Goal: Task Accomplishment & Management: Use online tool/utility

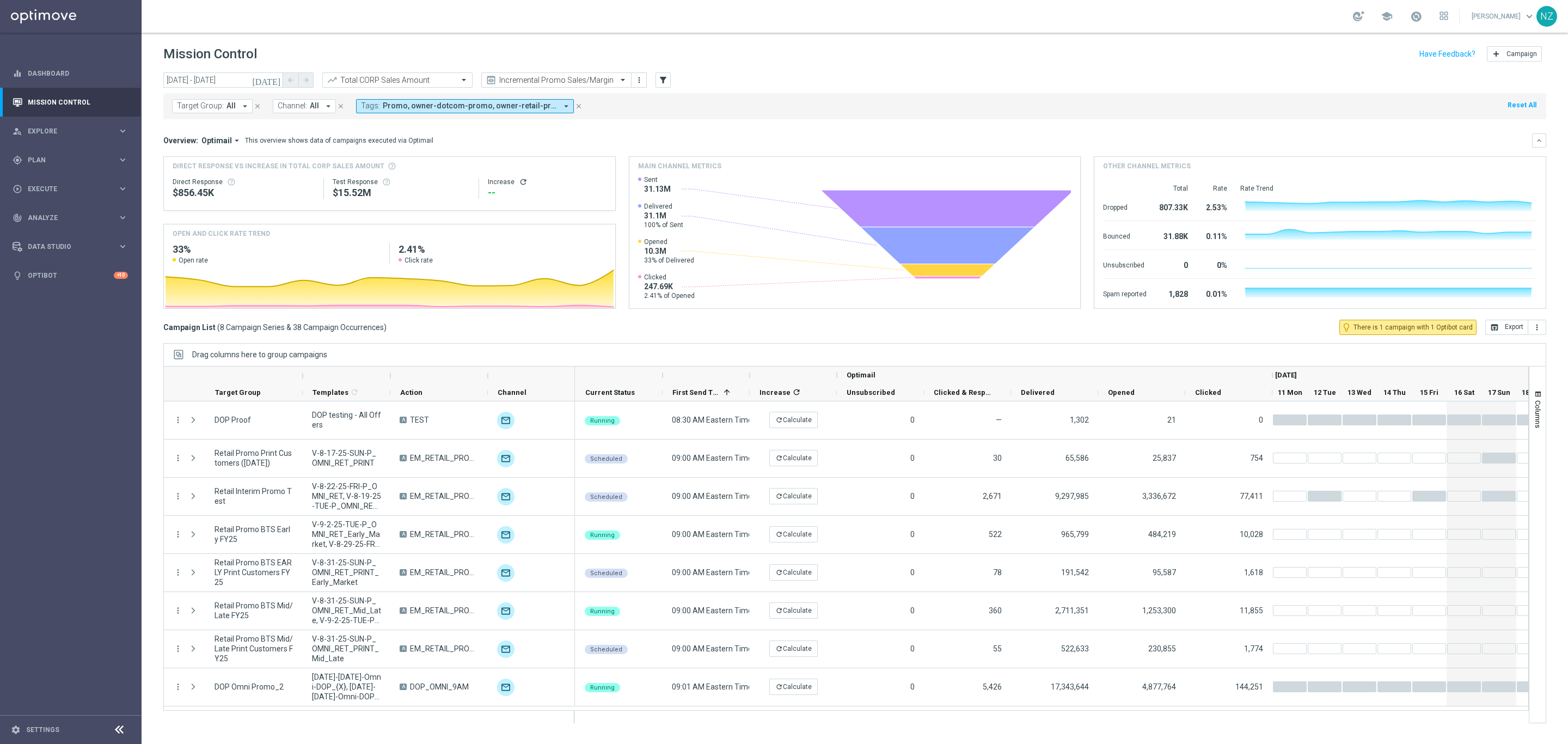
click at [744, 102] on div "Target Group: All arrow_drop_down close Channel: All arrow_drop_down close Tags…" at bounding box center [855, 106] width 1383 height 26
click at [1544, 325] on button "more_vert" at bounding box center [1538, 327] width 18 height 15
click at [1529, 345] on span "Export with occurrences" at bounding box center [1502, 346] width 73 height 8
click at [426, 80] on input "text" at bounding box center [386, 80] width 116 height 9
click at [410, 113] on div "Total CORP Product Margin" at bounding box center [397, 115] width 138 height 18
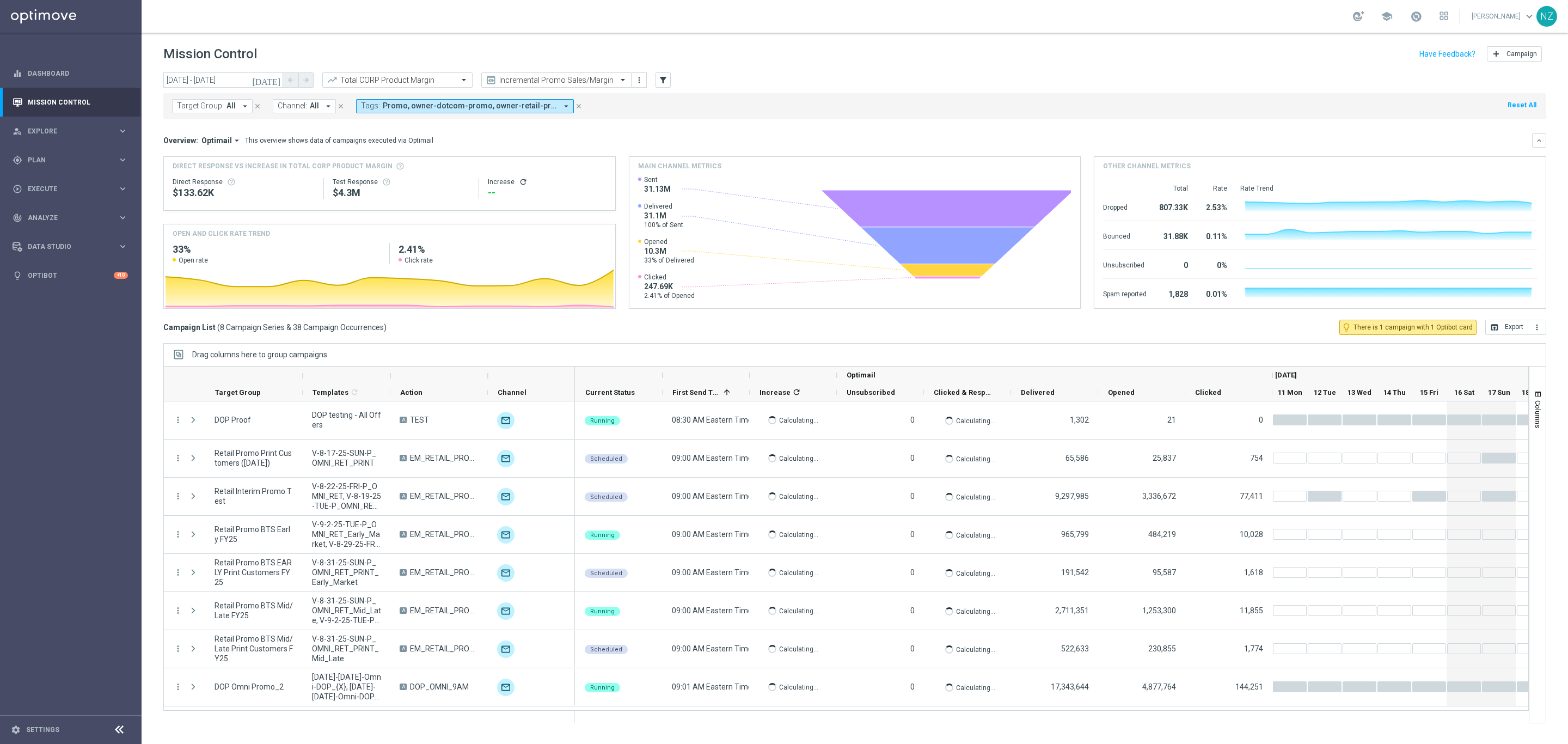
click at [993, 120] on mini-dashboard "Overview: Optimail arrow_drop_down This overview shows data of campaigns execut…" at bounding box center [855, 219] width 1383 height 200
click at [1537, 331] on icon "more_vert" at bounding box center [1537, 327] width 9 height 9
click at [1511, 350] on span "Export with occurrences" at bounding box center [1502, 346] width 73 height 8
click at [46, 221] on div "track_changes Analyze" at bounding box center [65, 218] width 105 height 10
click at [84, 353] on link "Emails Baseline Matchback" at bounding box center [73, 354] width 80 height 9
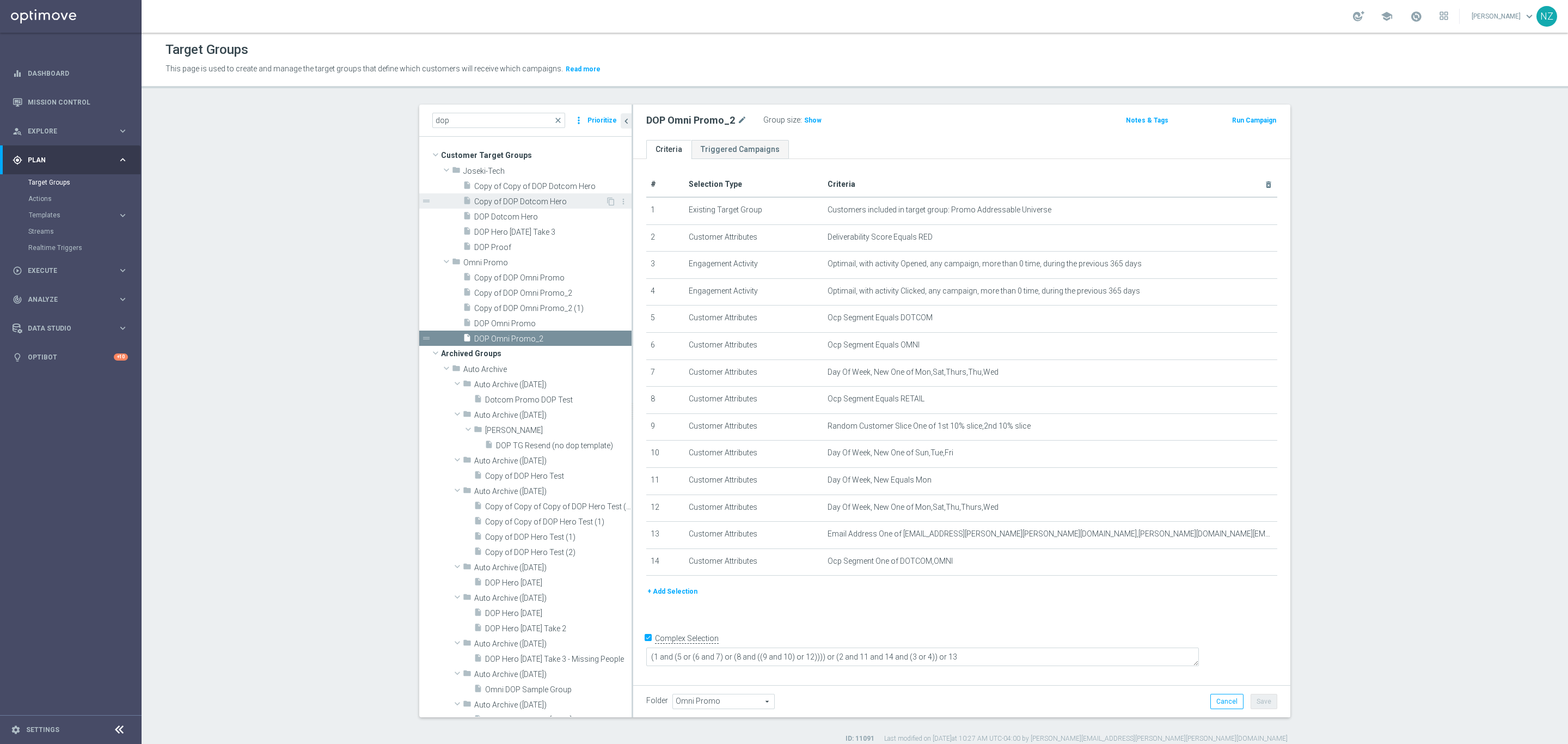
drag, startPoint x: 1415, startPoint y: 184, endPoint x: 467, endPoint y: 201, distance: 948.2
click at [1413, 184] on section "dop close more_vert Prioritize Customer Target Groups library_add create_new_fo…" at bounding box center [855, 424] width 1426 height 639
click at [74, 94] on link "Mission Control" at bounding box center [78, 102] width 100 height 29
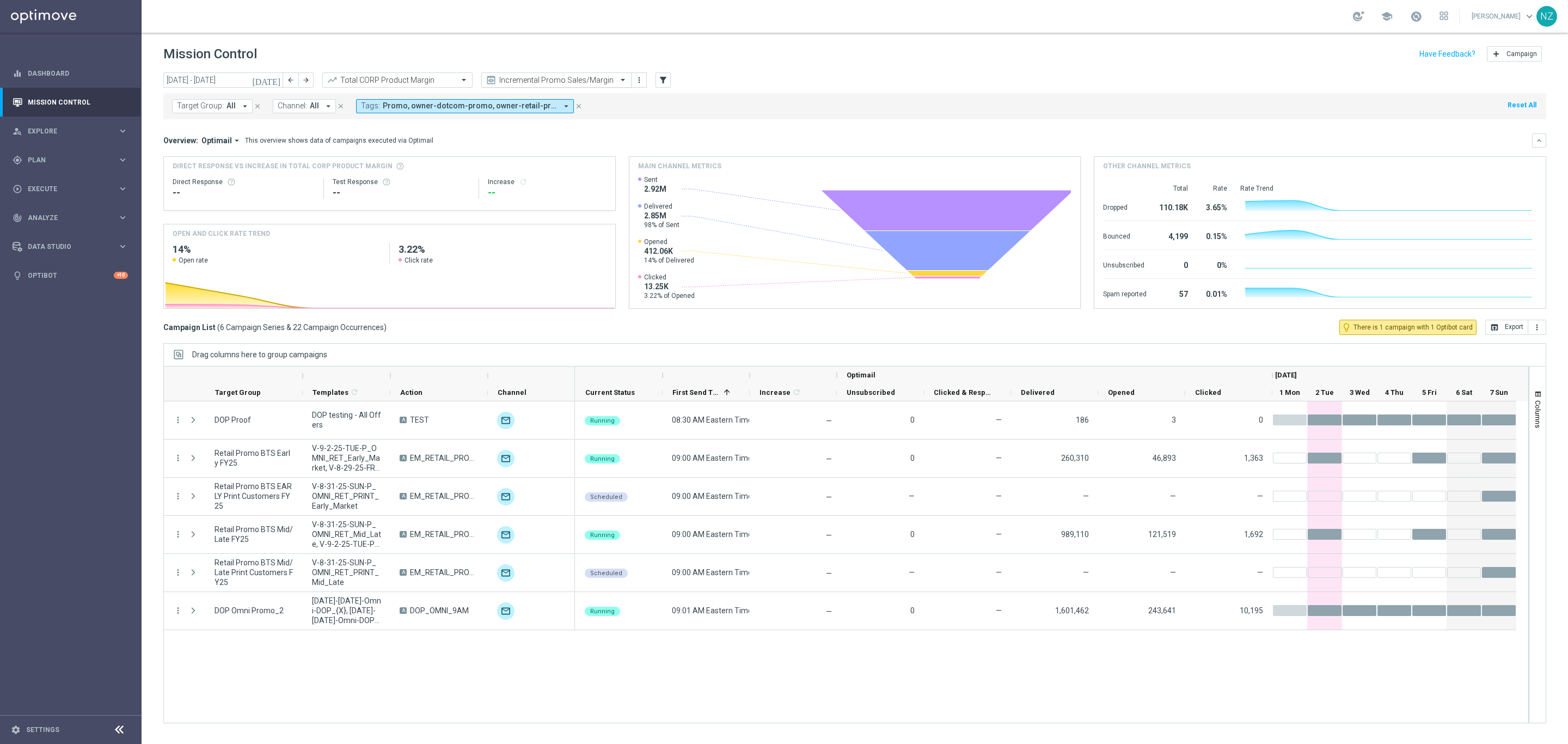
click at [549, 82] on input "text" at bounding box center [545, 80] width 116 height 9
click at [519, 95] on div "Analysis" at bounding box center [556, 97] width 138 height 18
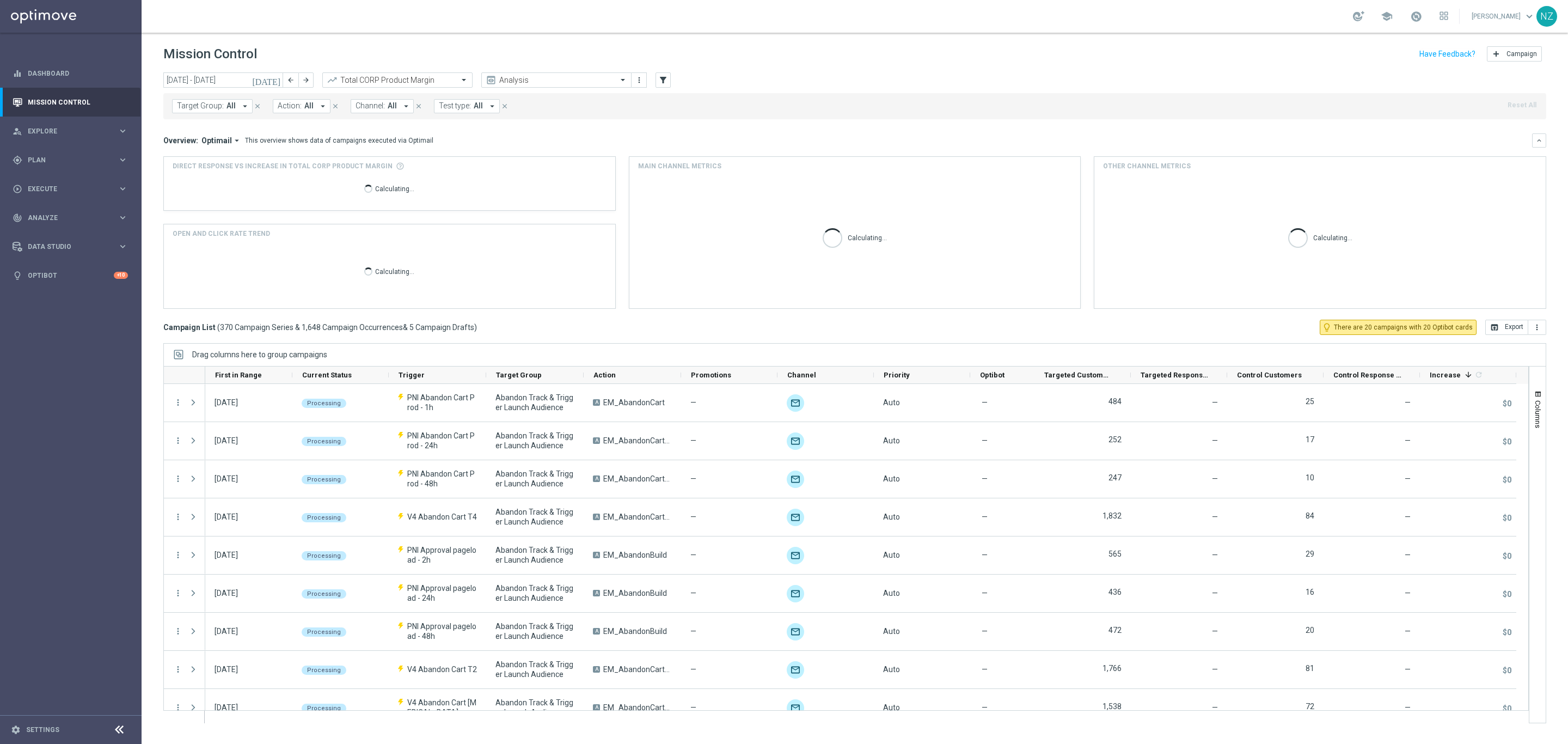
click at [278, 82] on icon "[DATE]" at bounding box center [267, 80] width 29 height 10
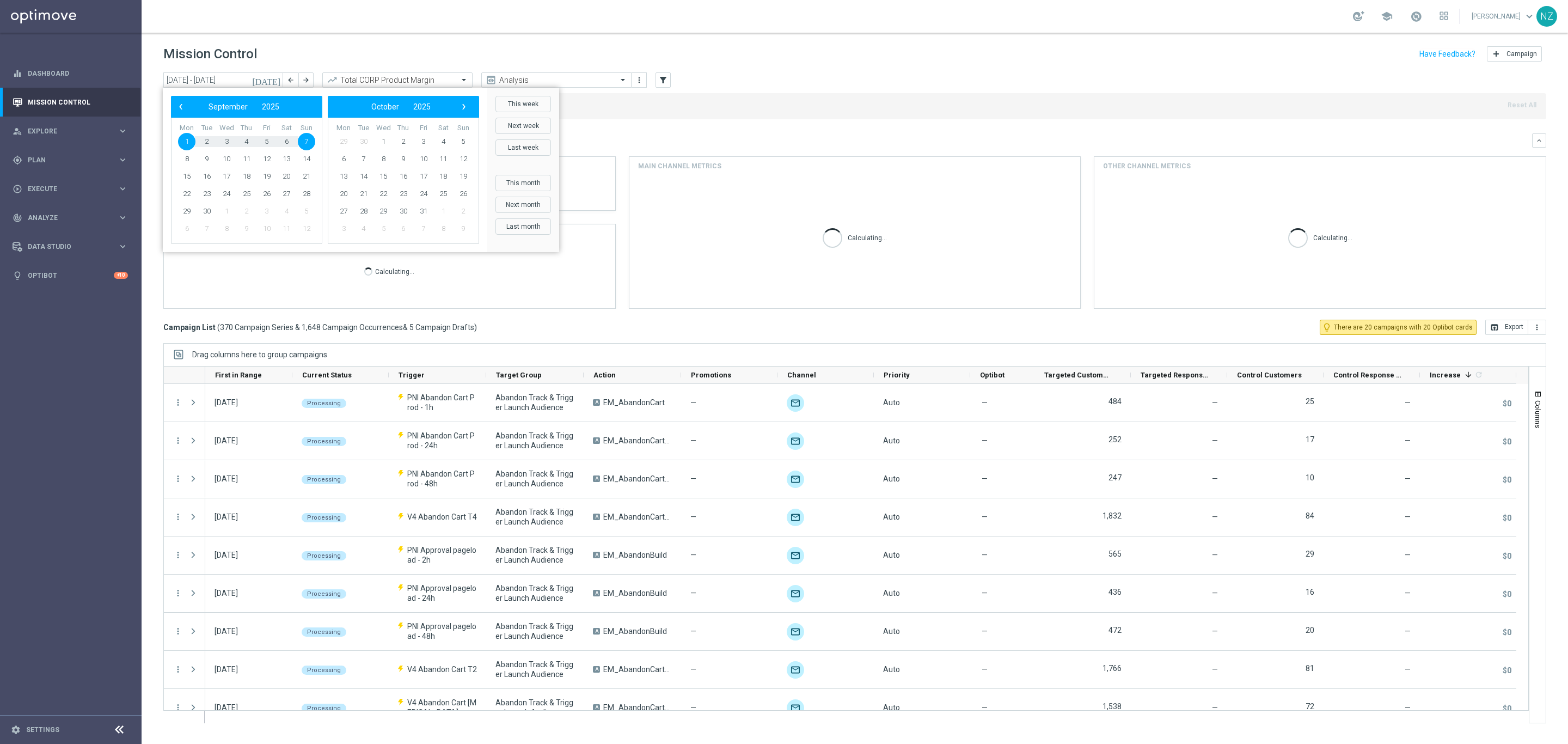
click at [515, 105] on button "This week" at bounding box center [523, 104] width 55 height 16
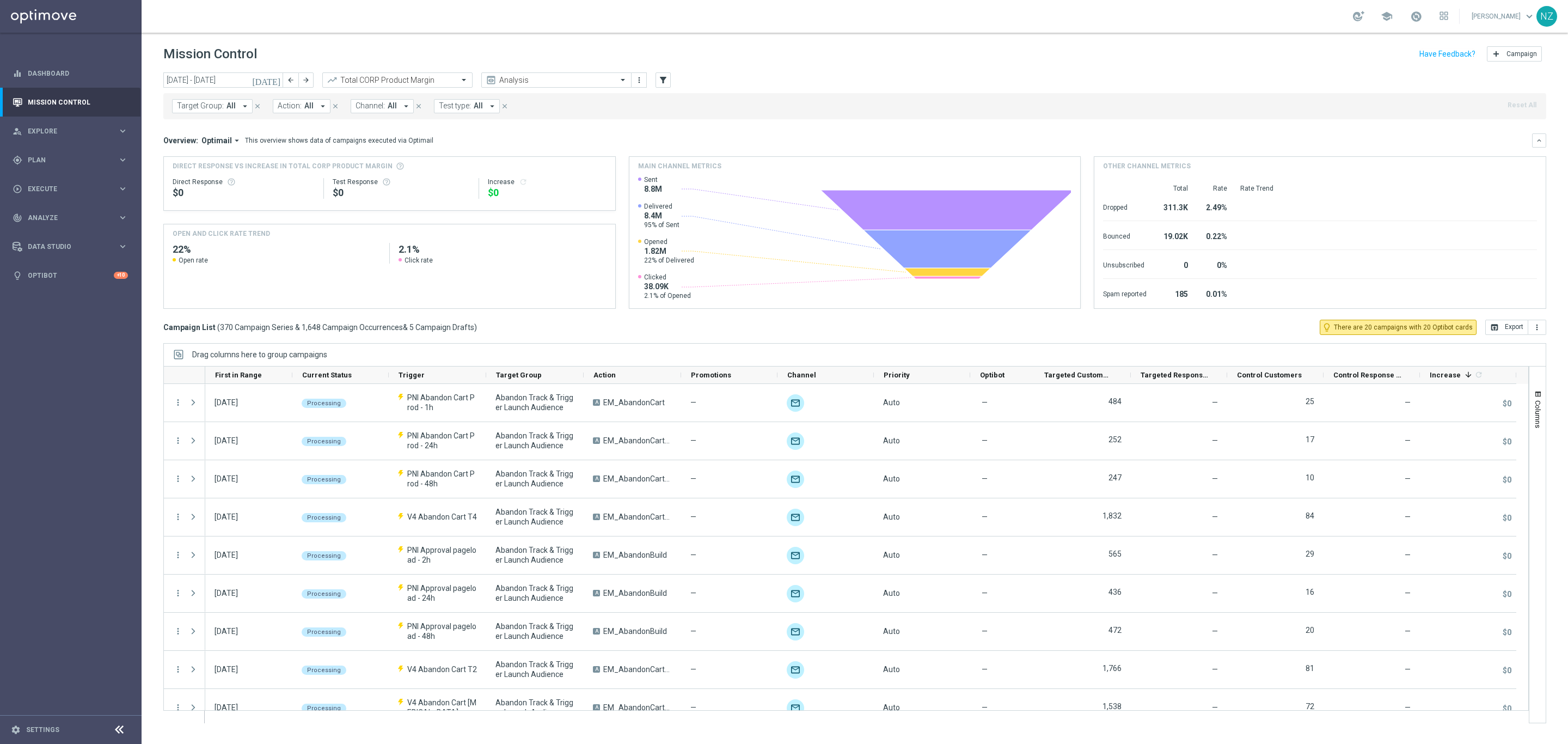
click at [969, 70] on header "Mission Control add Campaign" at bounding box center [855, 52] width 1426 height 40
click at [306, 100] on button "Action: All arrow_drop_down" at bounding box center [301, 106] width 58 height 14
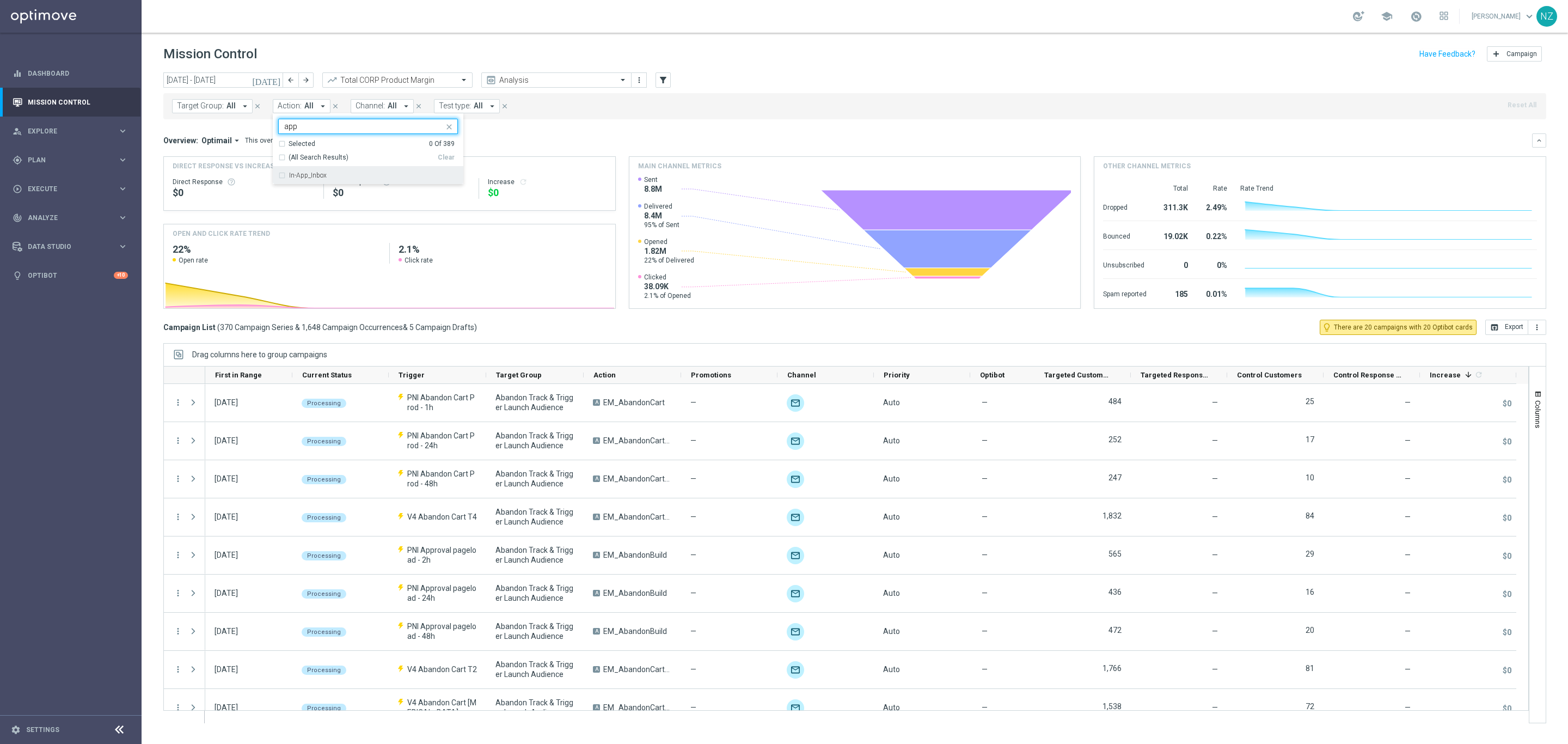
click at [393, 175] on div "In-App_Inbox" at bounding box center [373, 175] width 169 height 7
type input "app"
click at [851, 118] on div "Target Group: All arrow_drop_down close Action: All arrow_drop_down In-App_Inbo…" at bounding box center [855, 106] width 1383 height 26
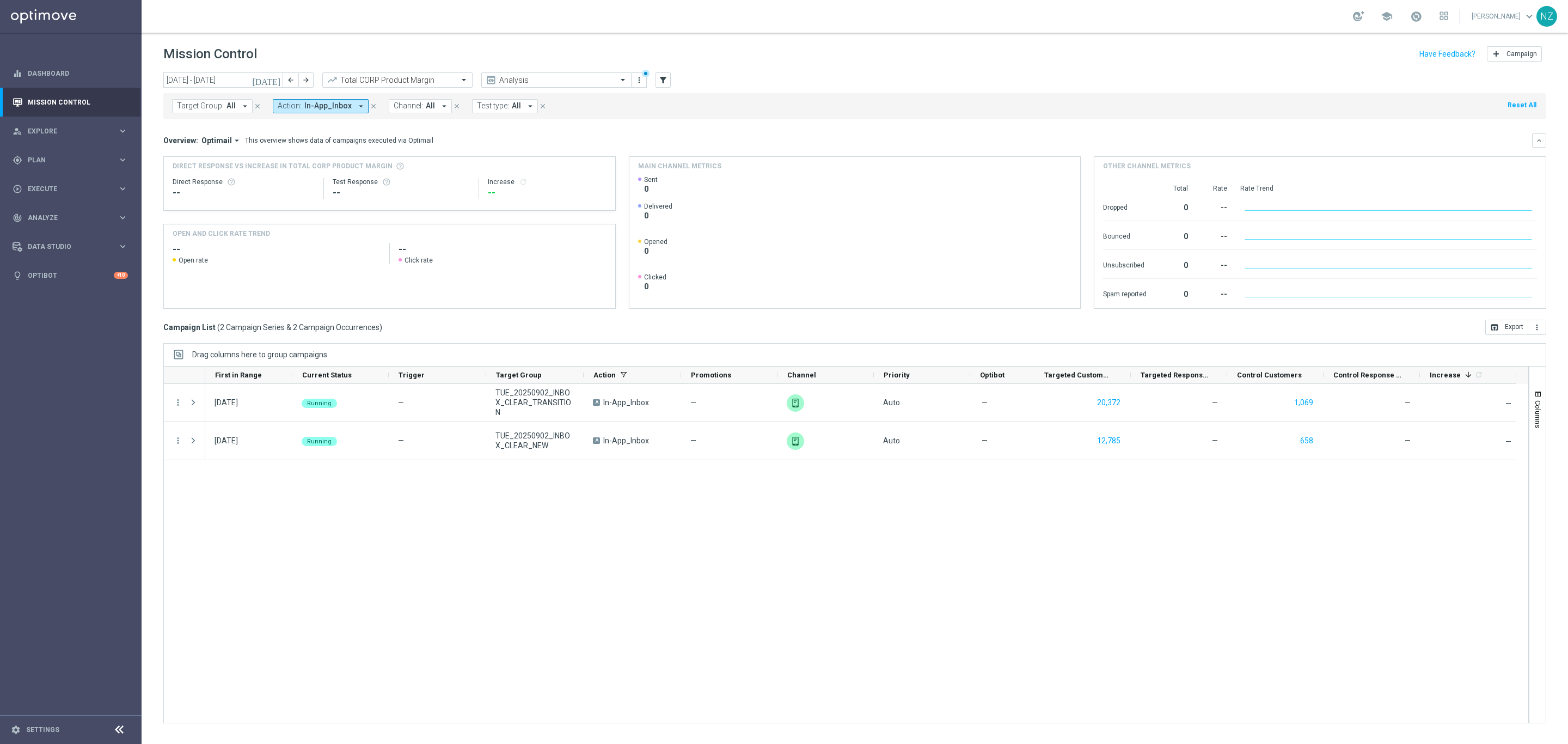
click at [513, 84] on input "text" at bounding box center [545, 80] width 116 height 9
click at [521, 79] on input "text" at bounding box center [545, 80] width 116 height 9
click at [544, 205] on div "Push Results" at bounding box center [556, 208] width 138 height 18
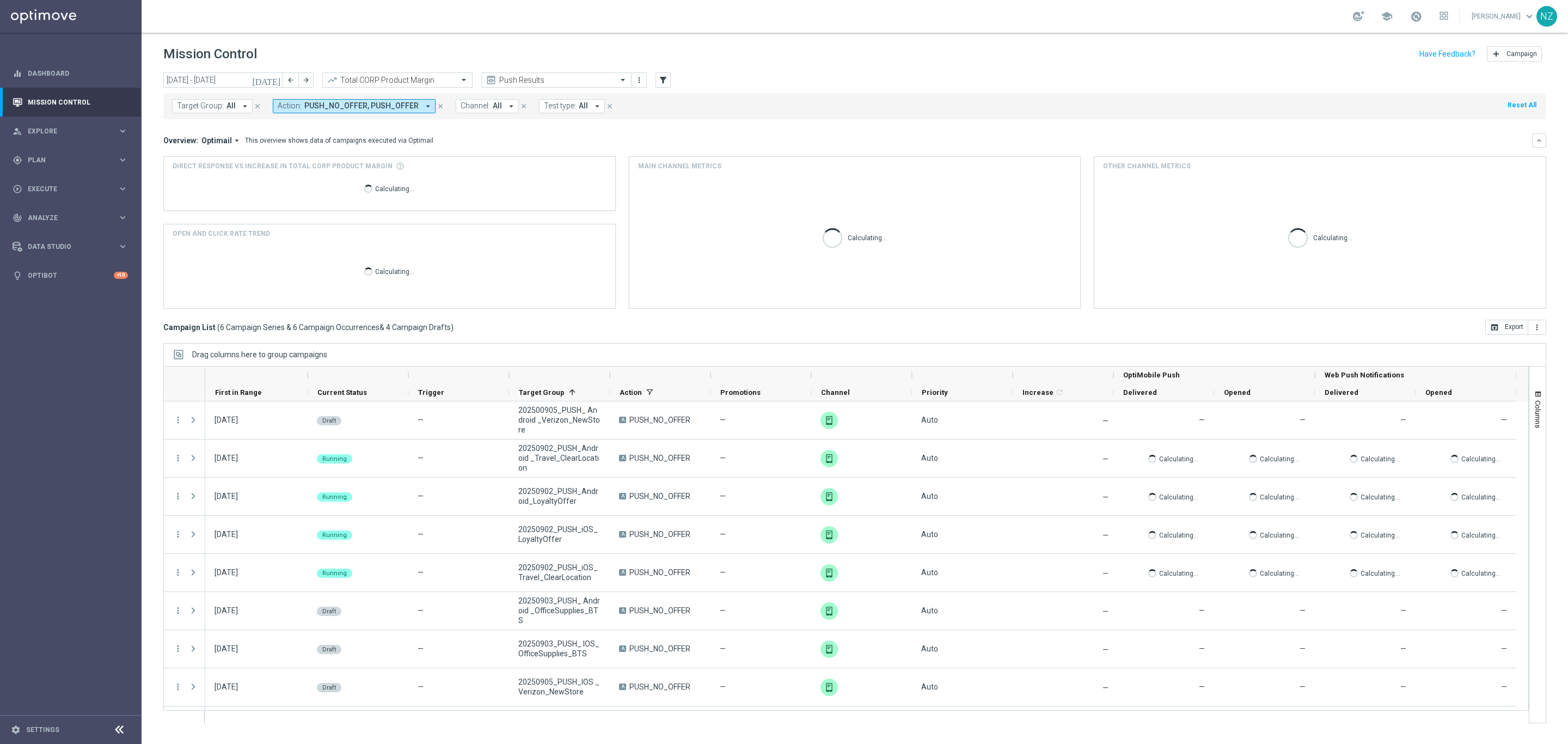
click at [863, 90] on div "Target Group: All arrow_drop_down close Action: PUSH_NO_OFFER, PUSH_OFFER arrow…" at bounding box center [855, 104] width 1383 height 30
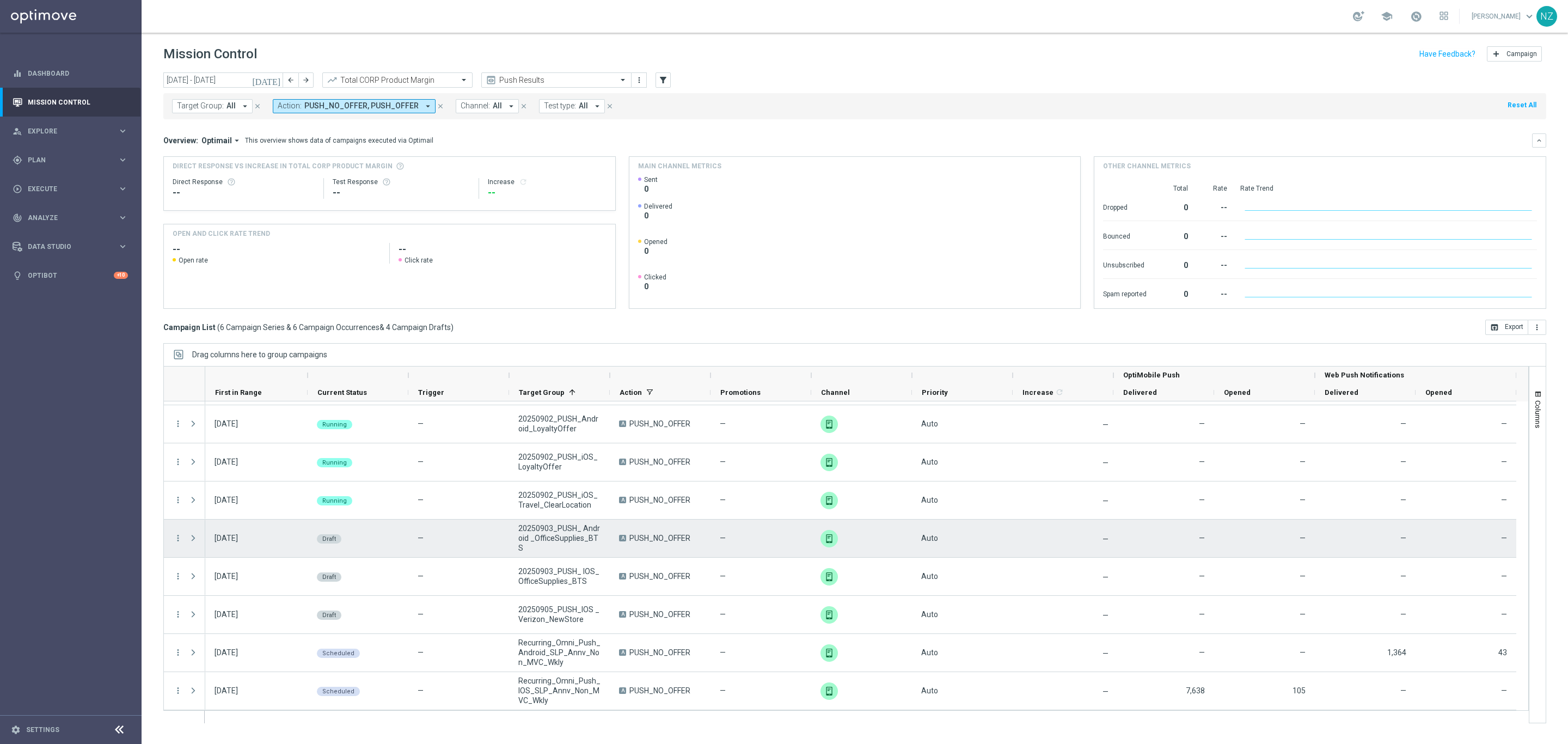
scroll to position [0, 0]
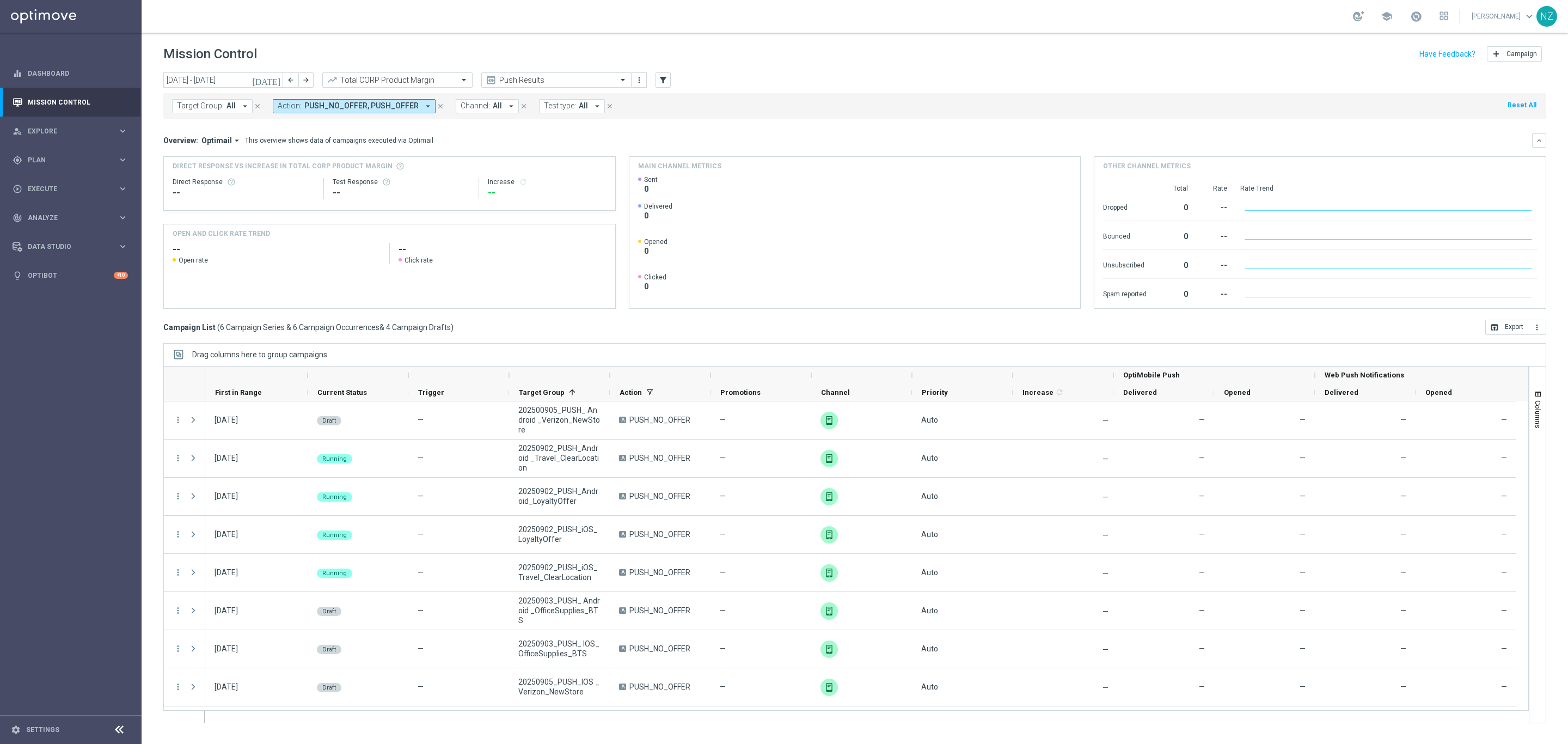
click at [1251, 51] on div "Mission Control add Campaign" at bounding box center [855, 54] width 1383 height 21
